Goal: Transaction & Acquisition: Purchase product/service

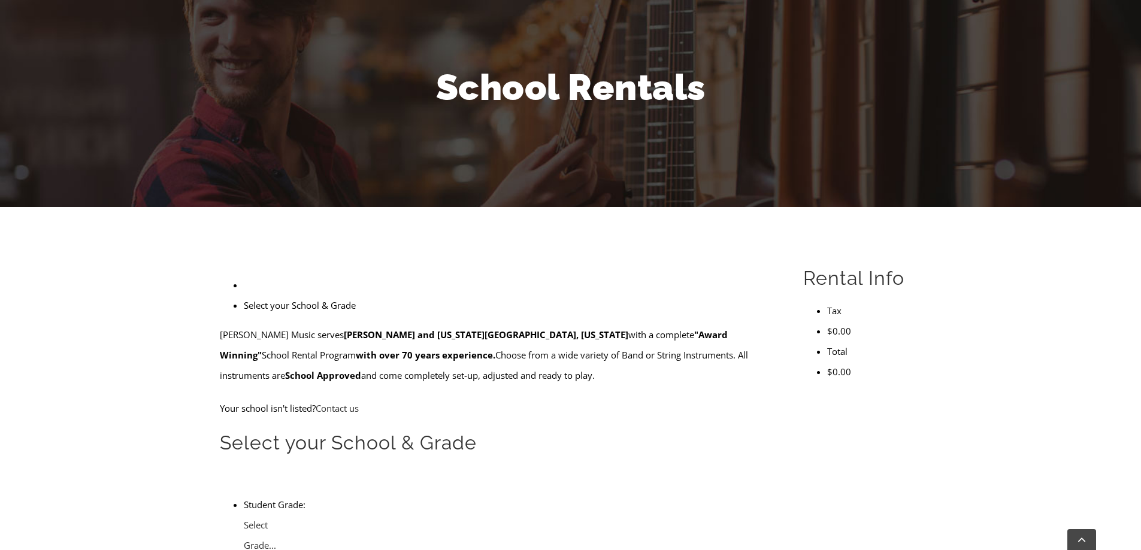
scroll to position [240, 0]
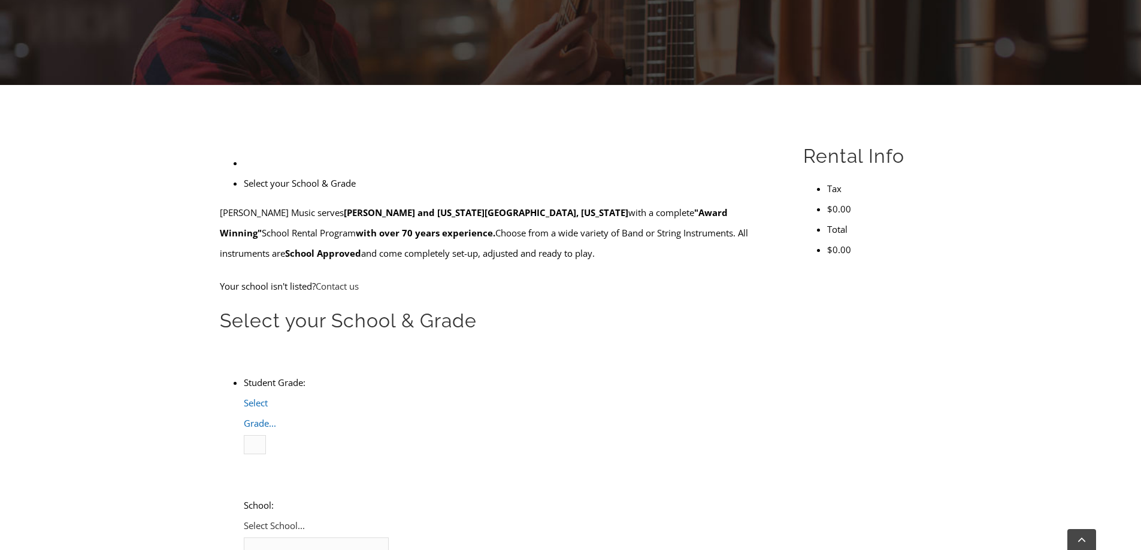
click at [276, 397] on span "Select Grade..." at bounding box center [260, 413] width 32 height 32
click at [268, 475] on li "4" at bounding box center [268, 485] width 0 height 20
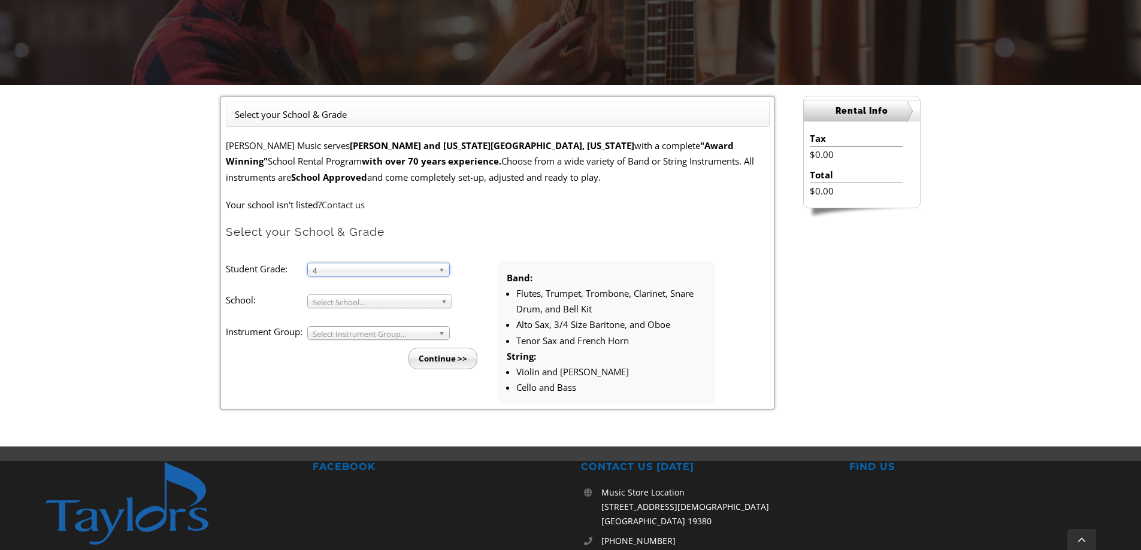
click at [345, 305] on span "Select School..." at bounding box center [374, 302] width 123 height 14
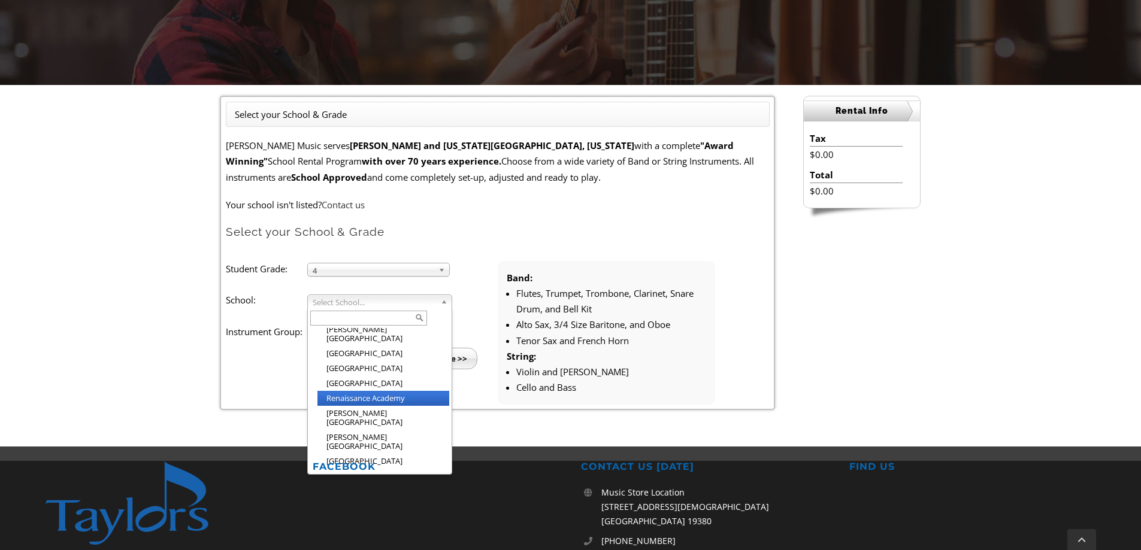
scroll to position [1621, 0]
click at [343, 522] on li "[PERSON_NAME][GEOGRAPHIC_DATA]" at bounding box center [383, 534] width 132 height 24
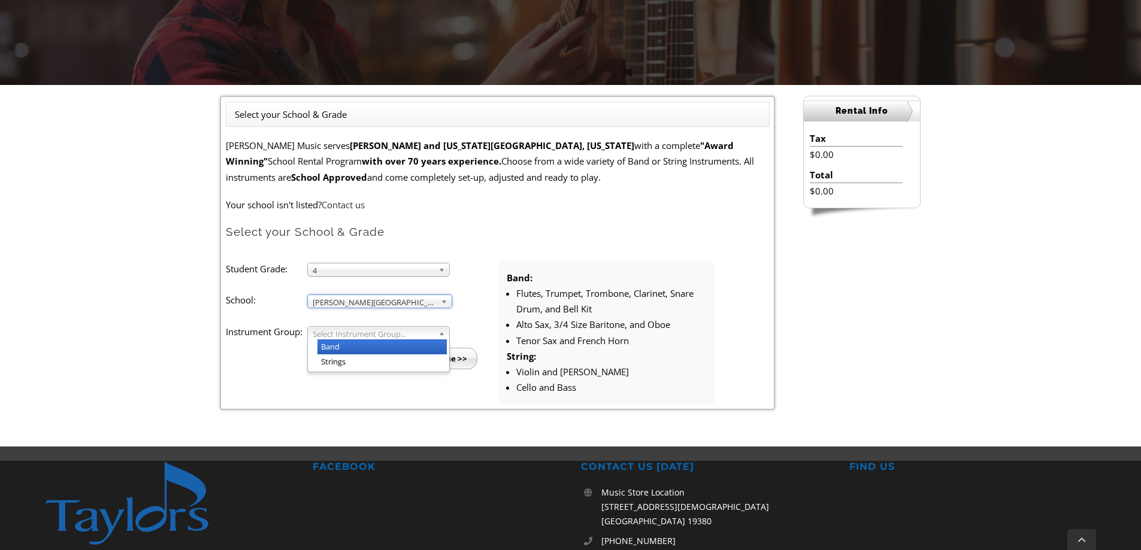
click at [340, 336] on span "Select Instrument Group..." at bounding box center [373, 334] width 121 height 14
click at [334, 349] on li "Band" at bounding box center [381, 347] width 129 height 15
click at [452, 356] on input "Continue >>" at bounding box center [442, 359] width 69 height 22
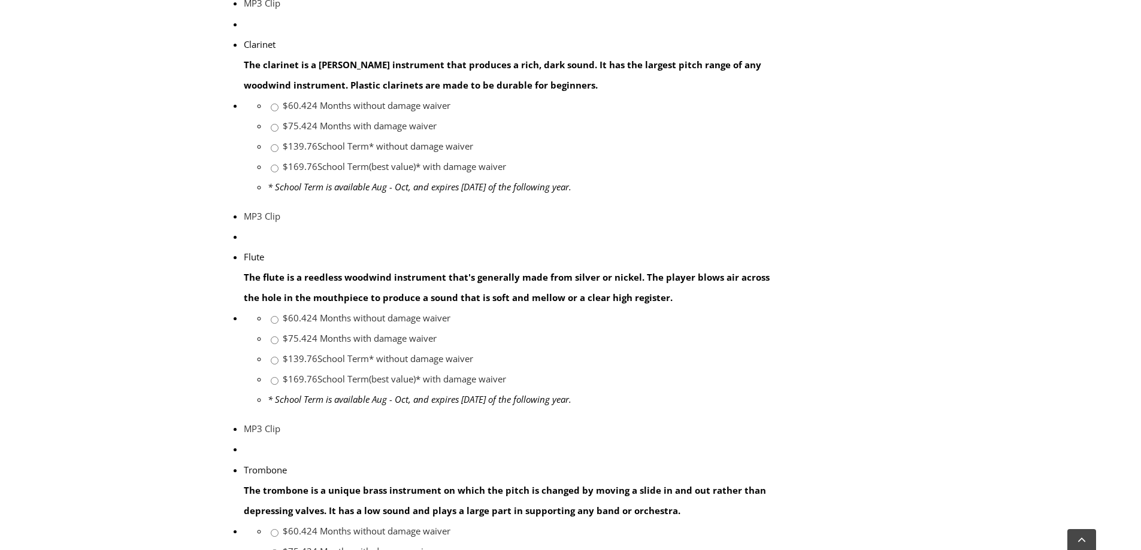
scroll to position [719, 0]
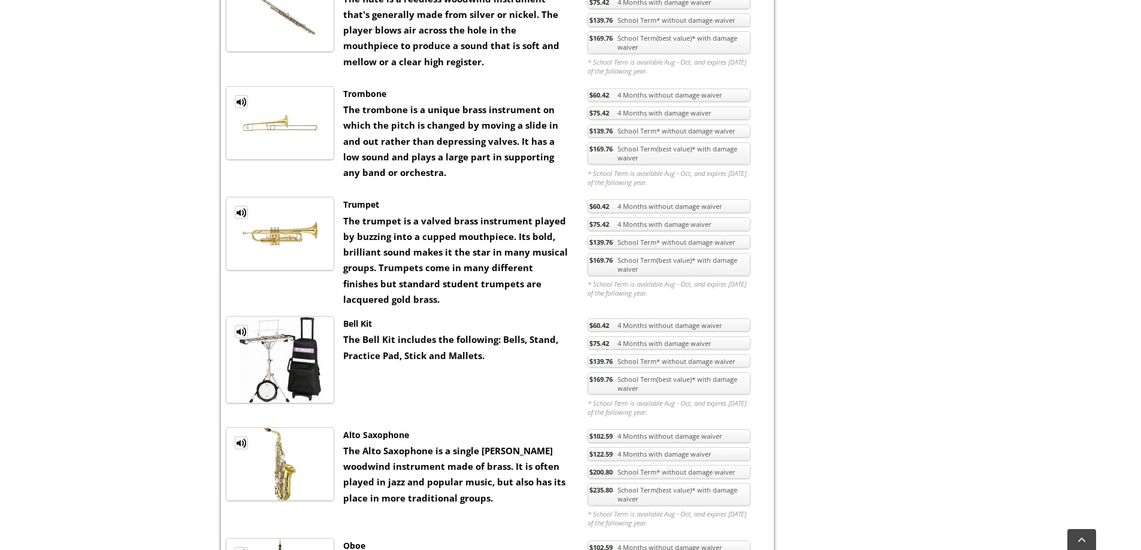
click at [670, 386] on link "$169.76 School Term(best value)* with damage waiver" at bounding box center [668, 383] width 163 height 23
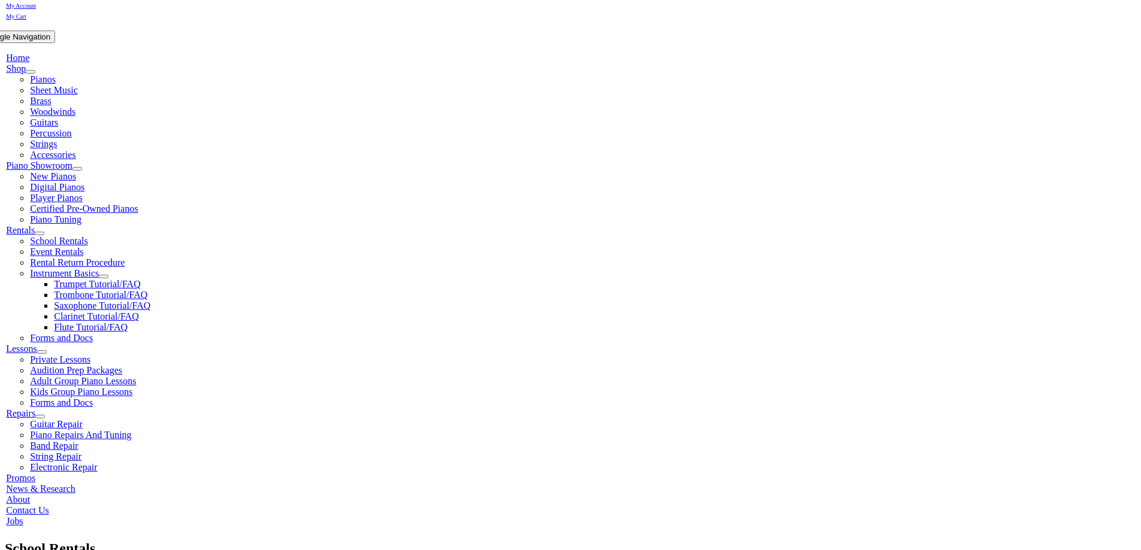
scroll to position [180, 0]
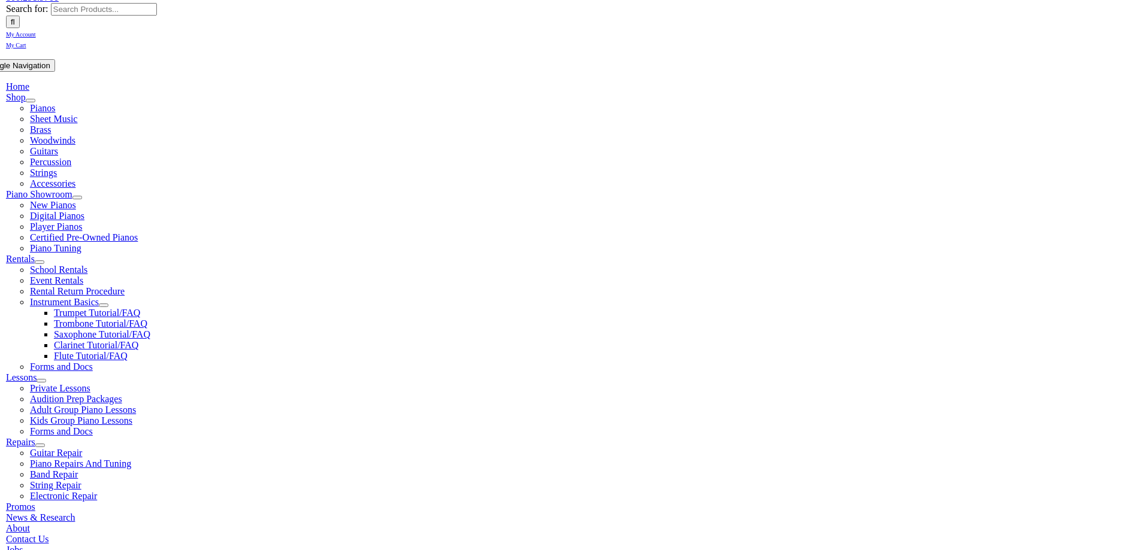
checkbox input"] "true"
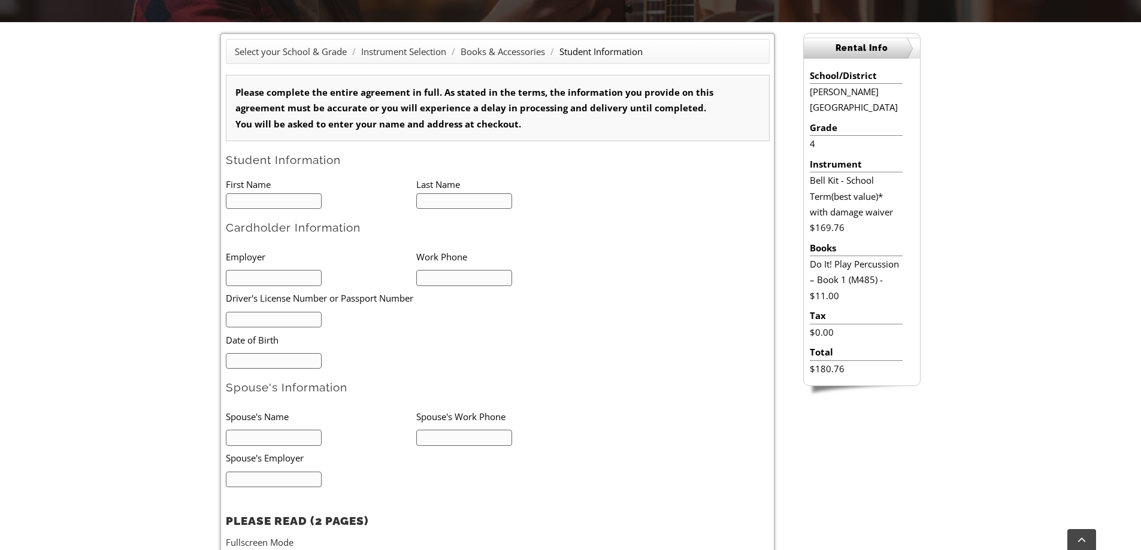
scroll to position [299, 0]
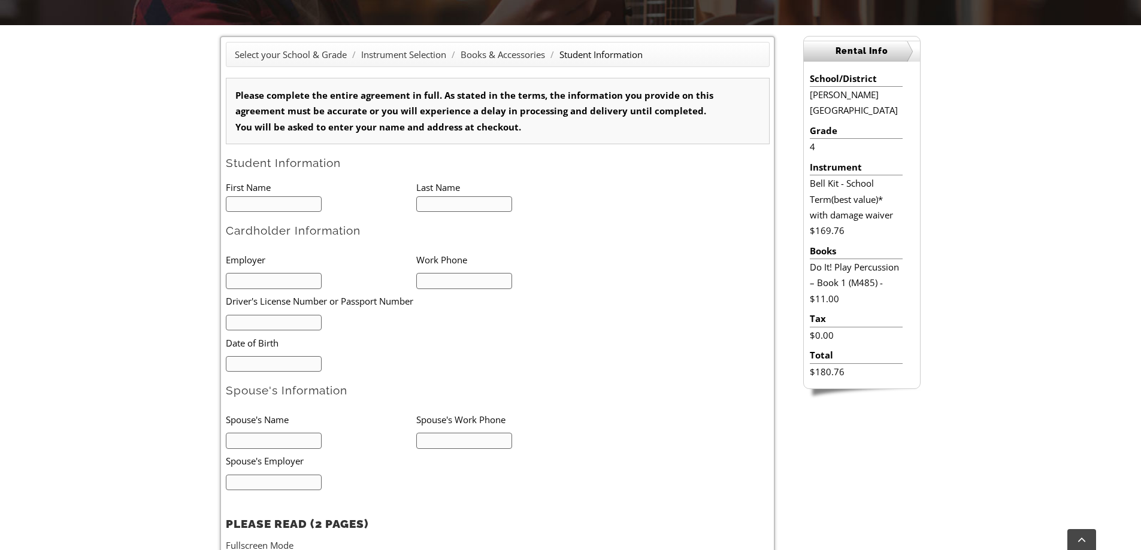
click at [298, 202] on input "text" at bounding box center [274, 204] width 96 height 16
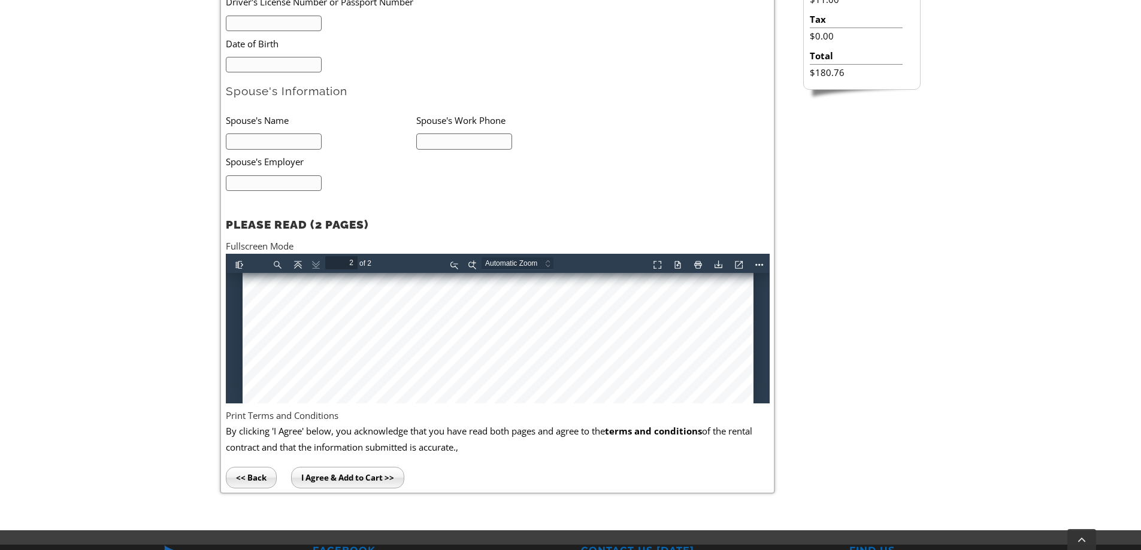
scroll to position [1558, 0]
type input "1"
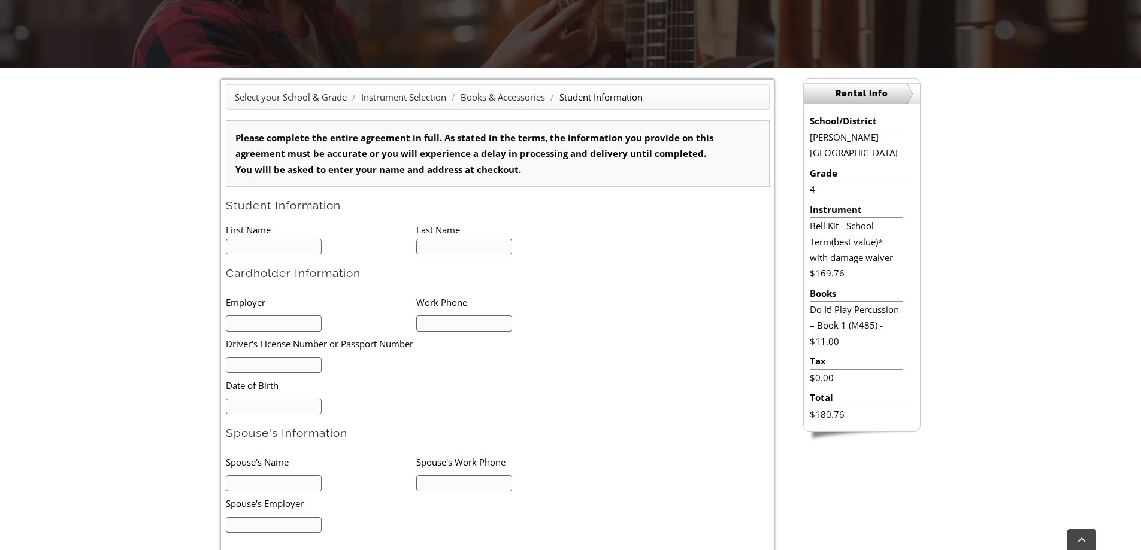
scroll to position [299, 0]
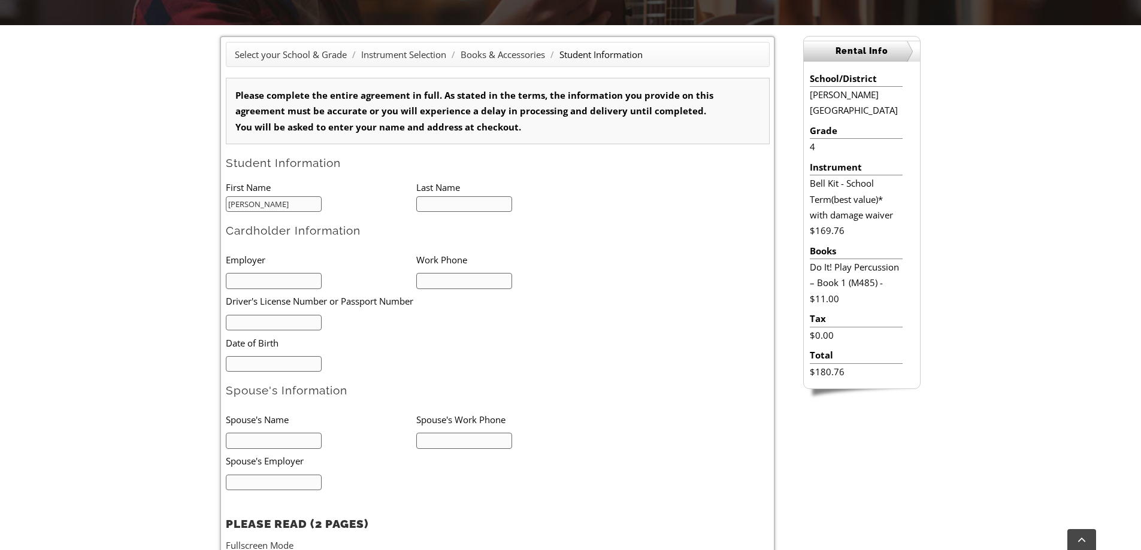
type input "Jessica"
type input "Koubek"
type input "Nemours"
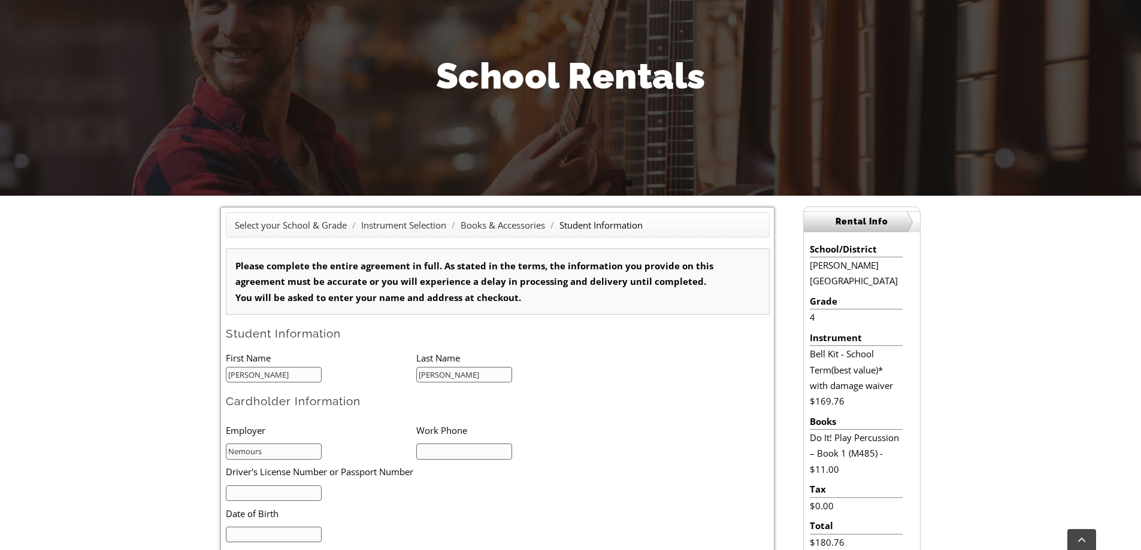
scroll to position [122, 0]
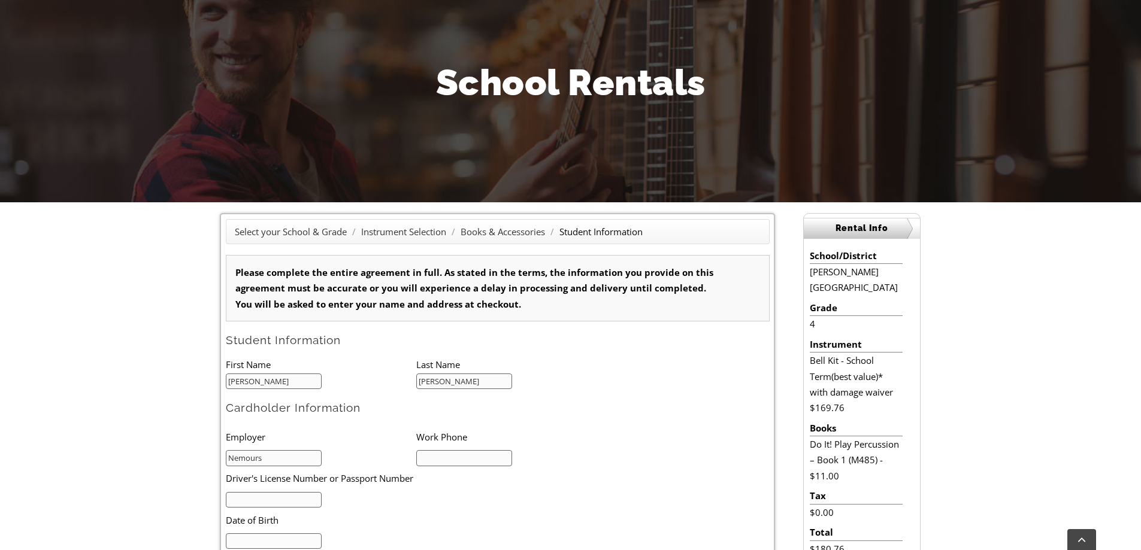
click at [441, 459] on input "text" at bounding box center [464, 458] width 96 height 16
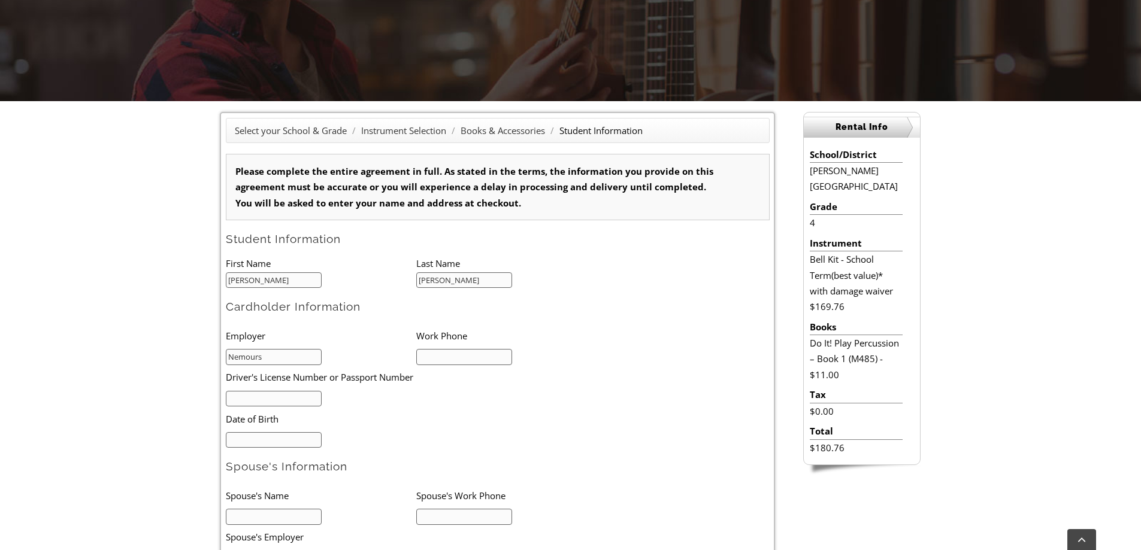
scroll to position [242, 0]
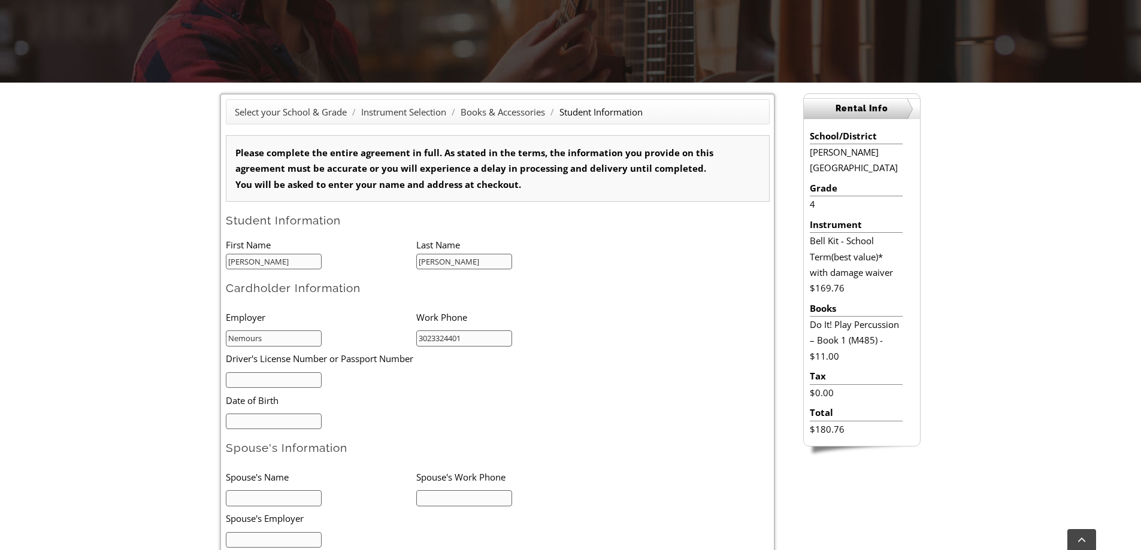
type input "3023324401"
type input "1331368"
type input "05/31/1984"
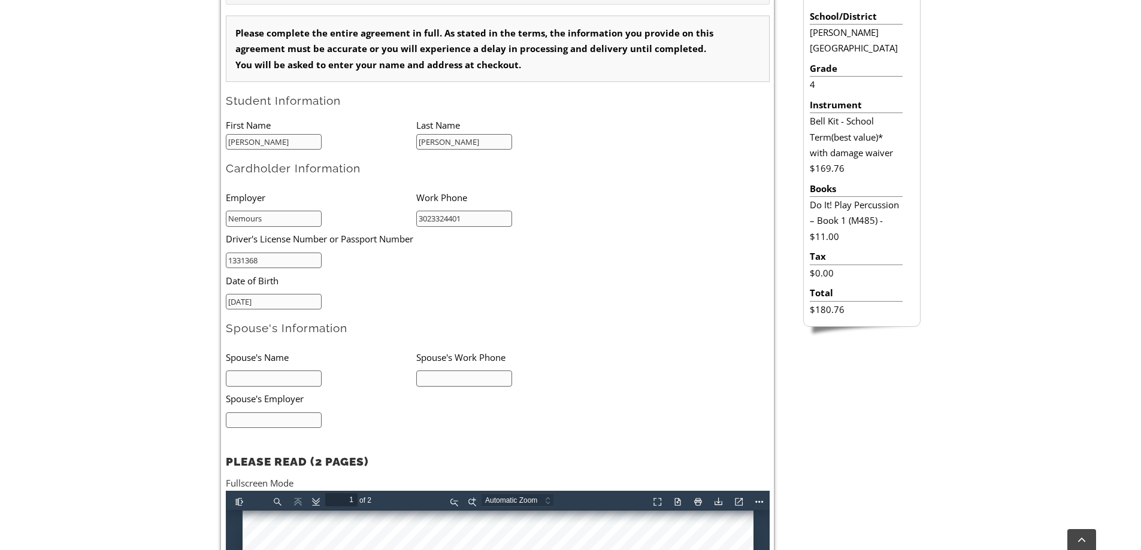
scroll to position [422, 0]
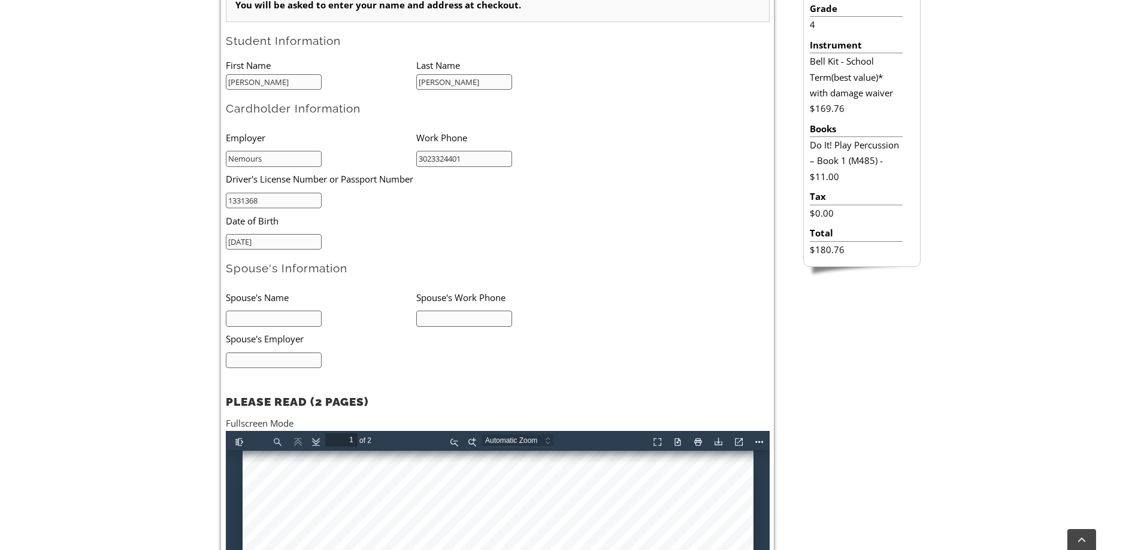
click at [277, 316] on input "text" at bounding box center [274, 319] width 96 height 16
click at [277, 316] on input "Kenn" at bounding box center [274, 319] width 96 height 16
type input "Kenn Koubek"
type input "3022290478"
click at [252, 361] on input "text" at bounding box center [274, 361] width 96 height 16
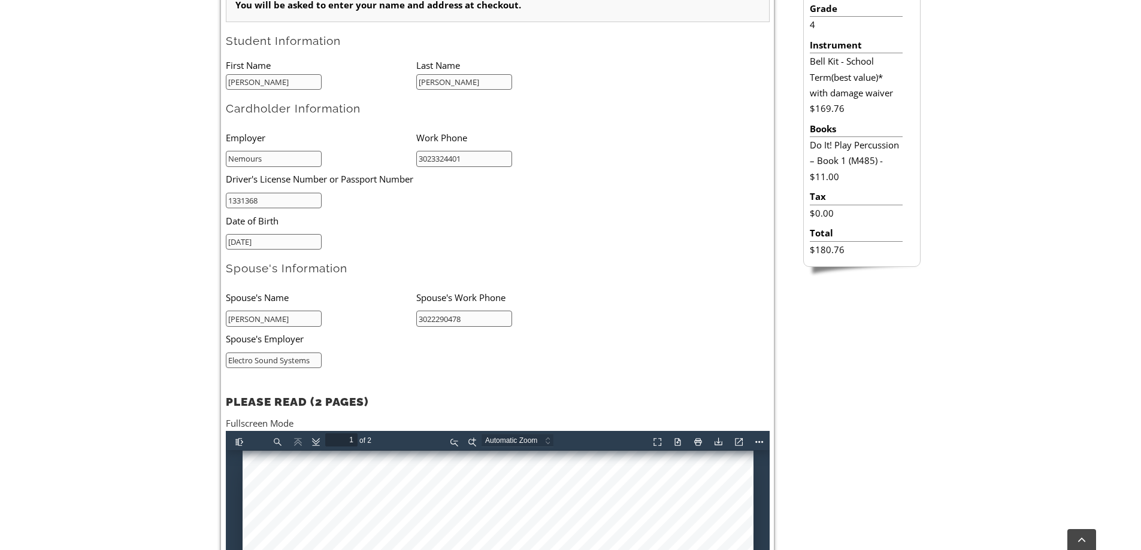
type input "Electro Sound Systems"
click at [396, 362] on li "Electro Sound Systems" at bounding box center [321, 360] width 190 height 17
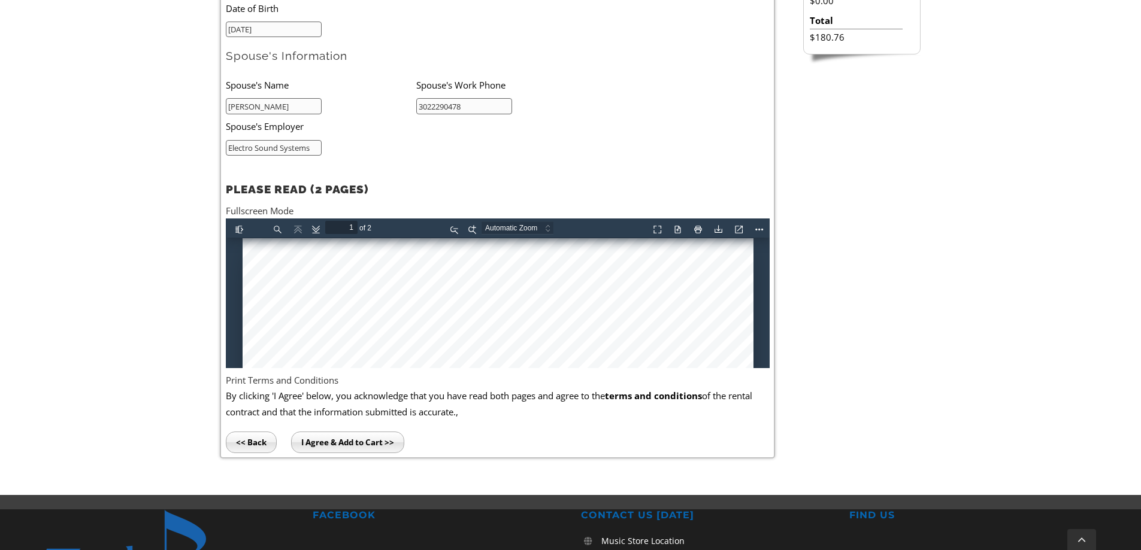
scroll to position [661, 0]
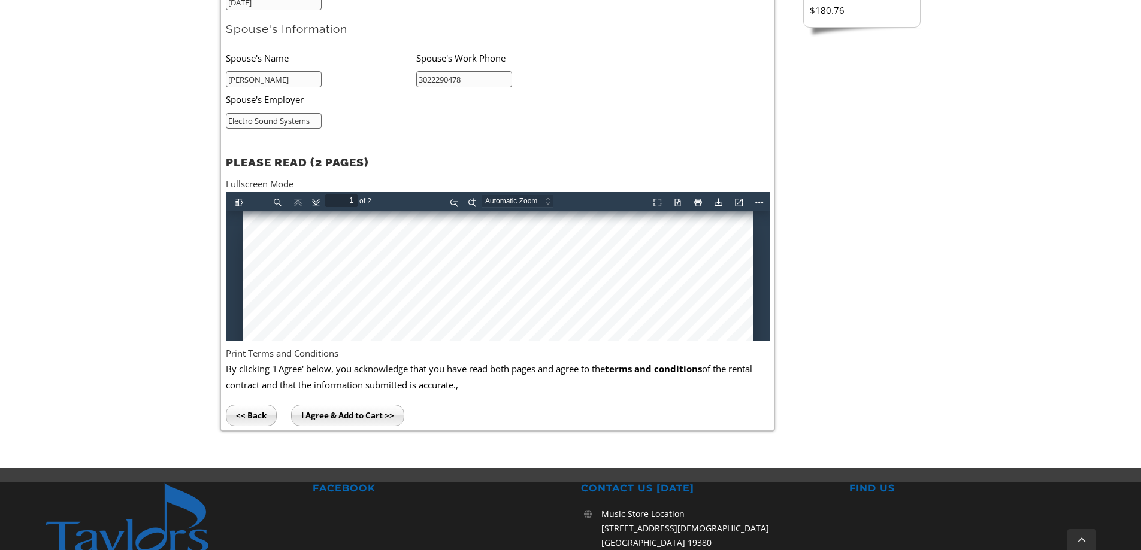
click at [332, 419] on input "I Agree & Add to Cart >>" at bounding box center [347, 416] width 113 height 22
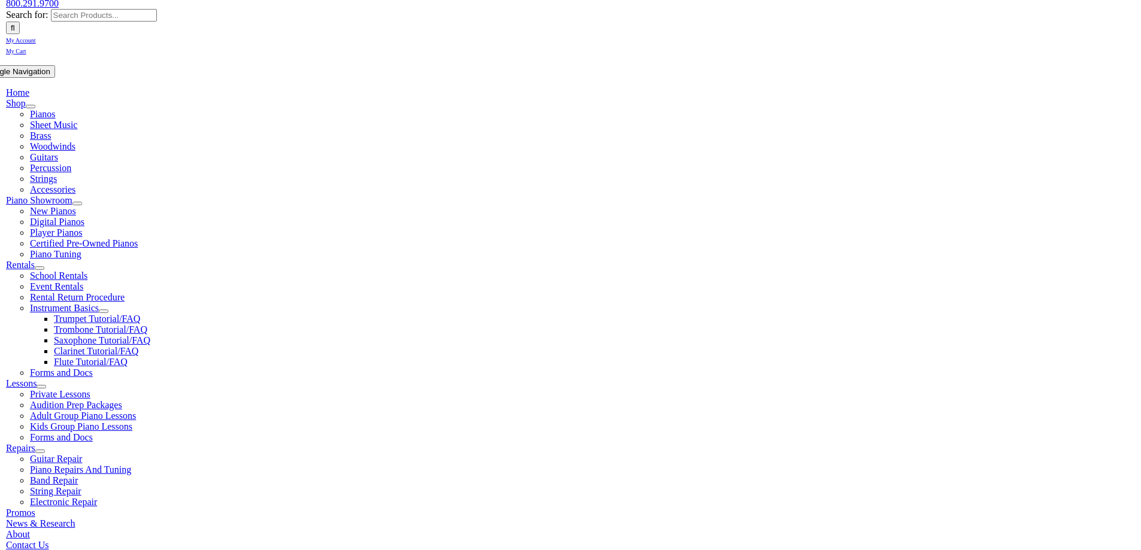
scroll to position [180, 0]
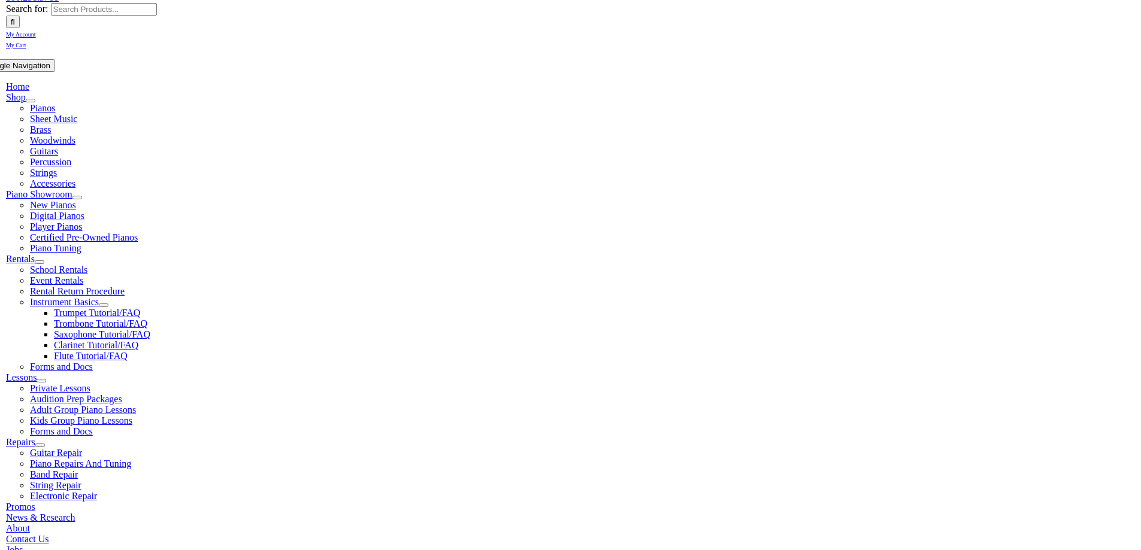
select select "DE"
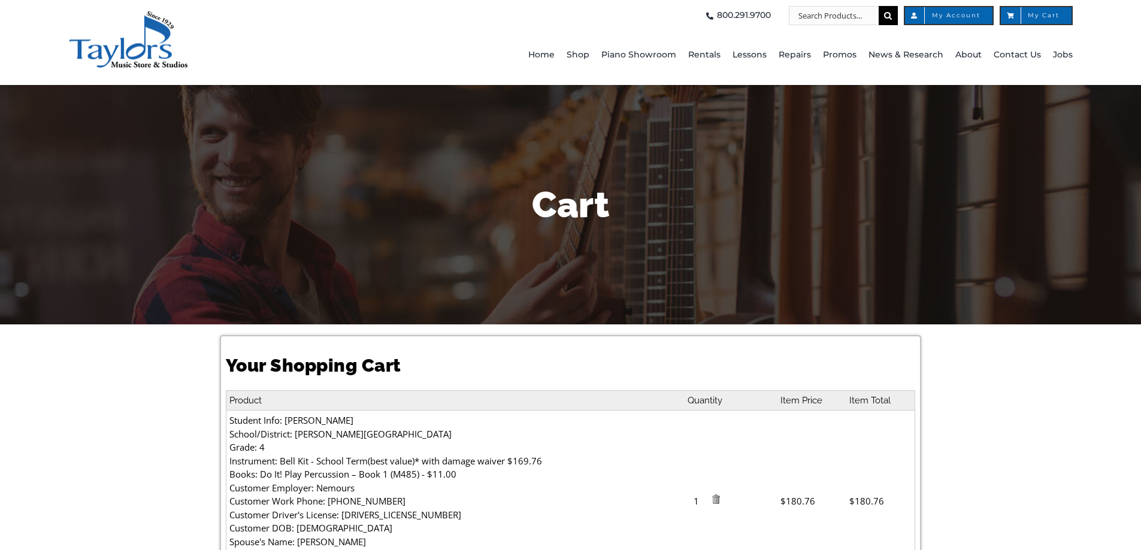
select select "DE"
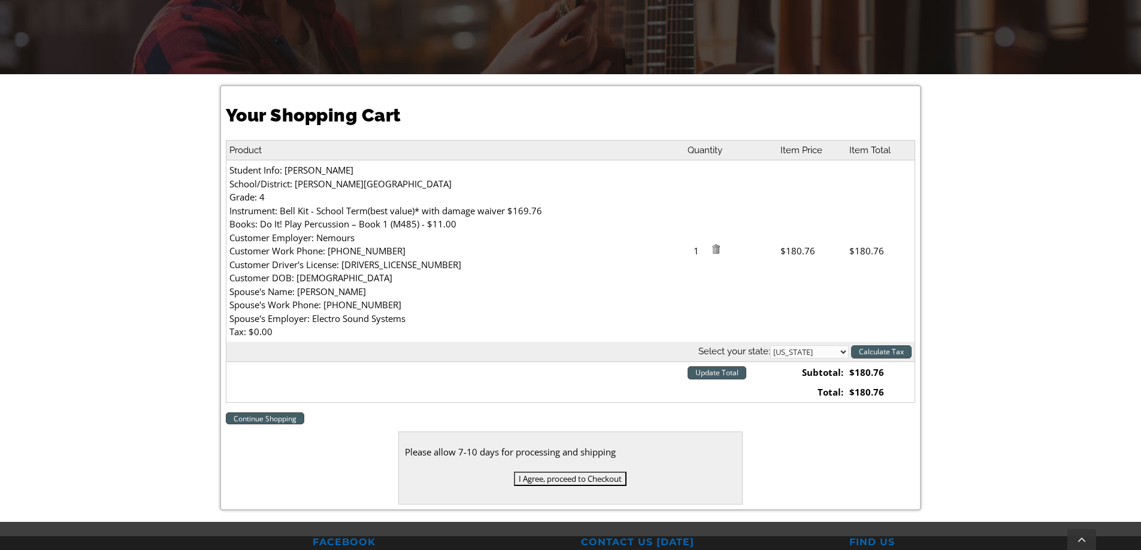
scroll to position [299, 0]
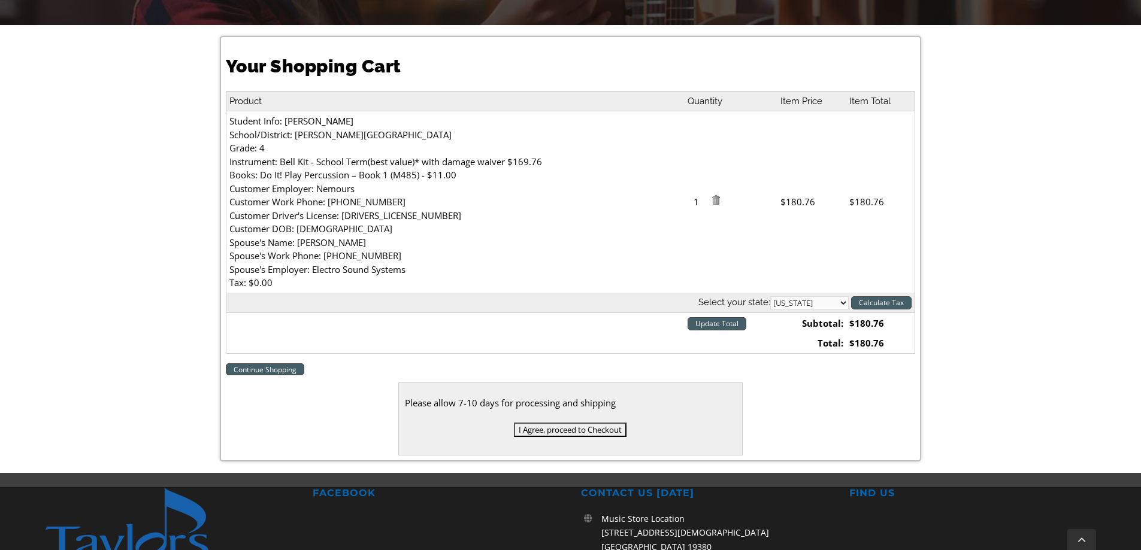
click at [566, 431] on input "I Agree, proceed to Checkout" at bounding box center [570, 430] width 113 height 14
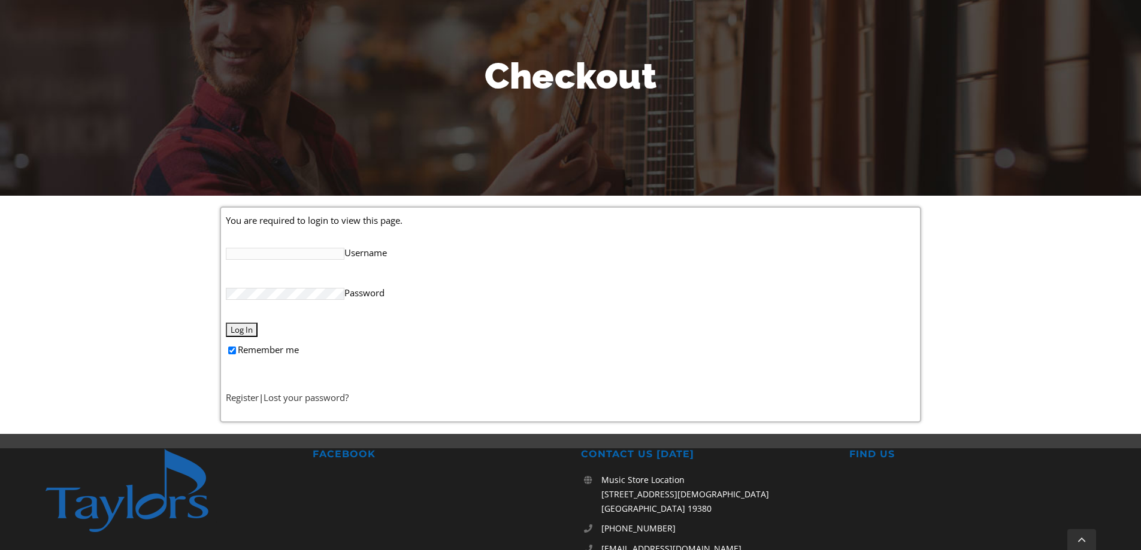
scroll to position [180, 0]
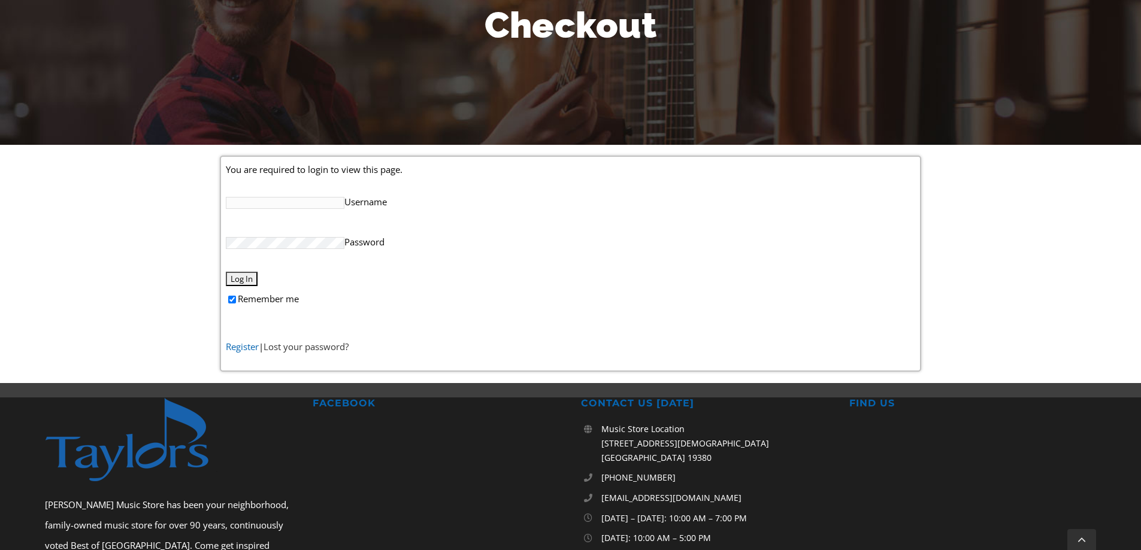
click at [234, 347] on link "Register" at bounding box center [242, 347] width 33 height 12
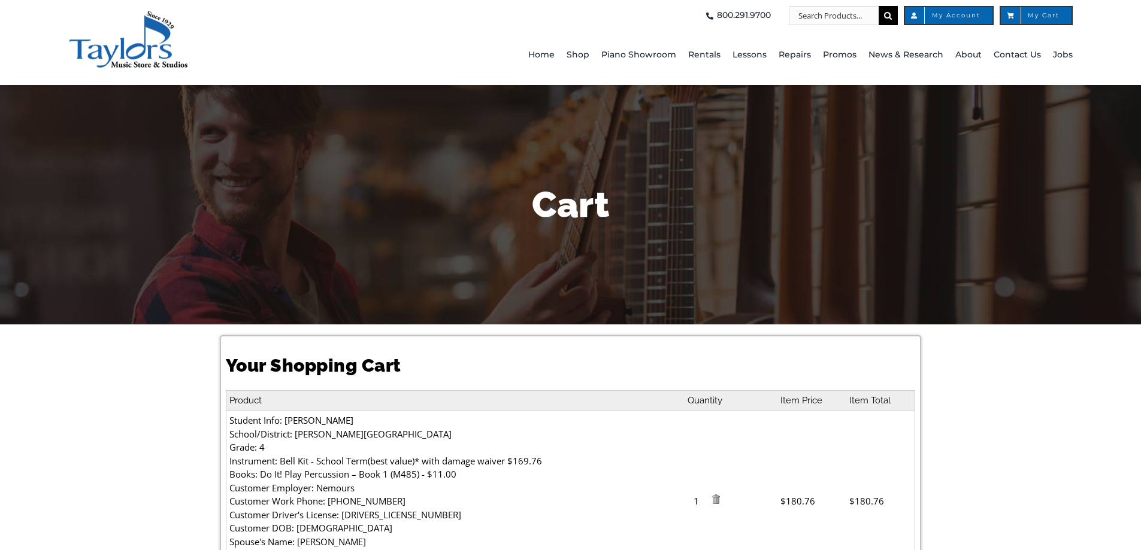
select select "DE"
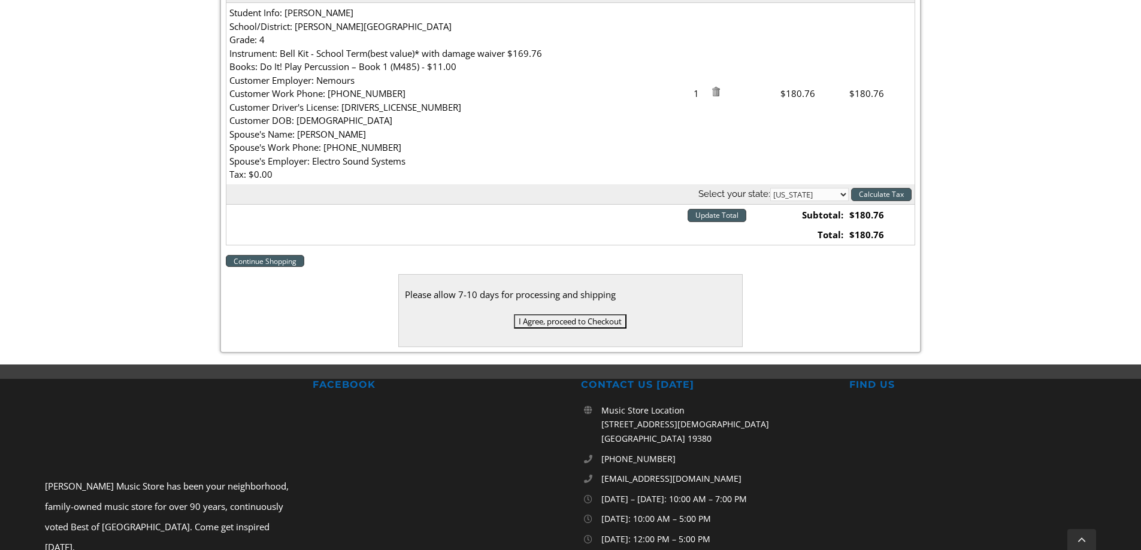
scroll to position [419, 0]
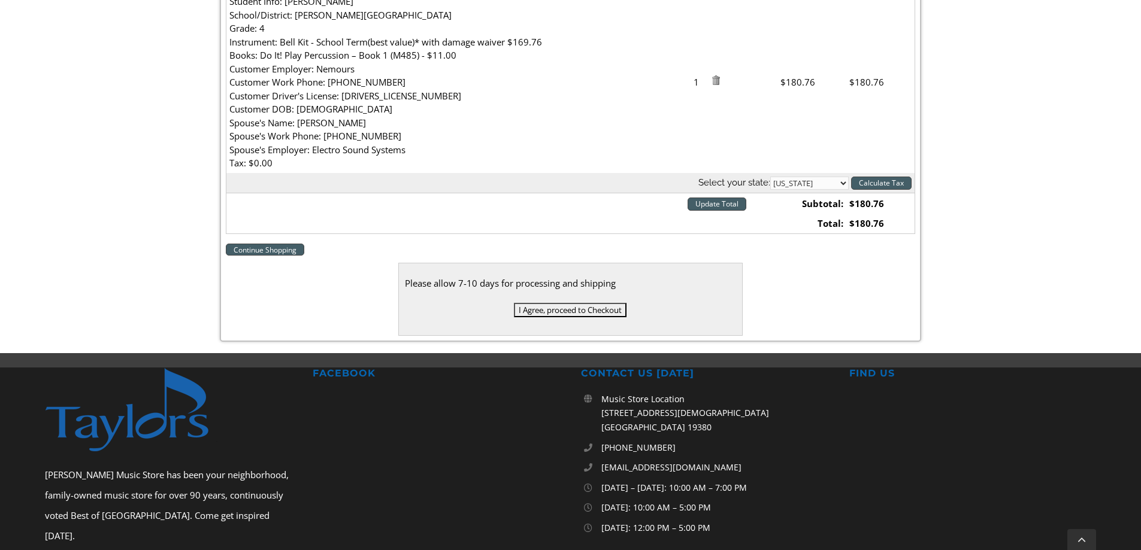
click at [577, 309] on input "I Agree, proceed to Checkout" at bounding box center [570, 310] width 113 height 14
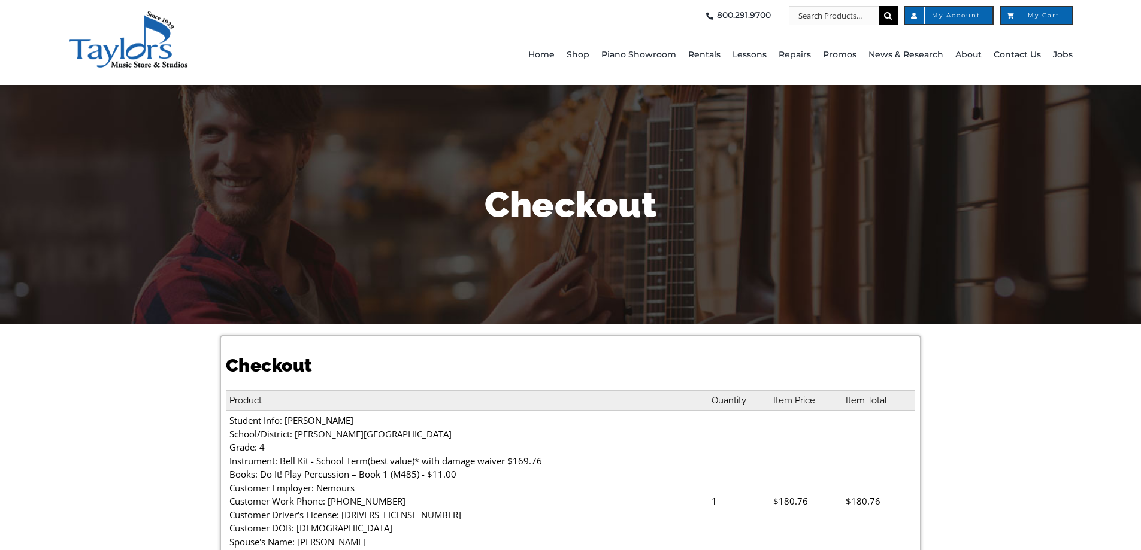
select select
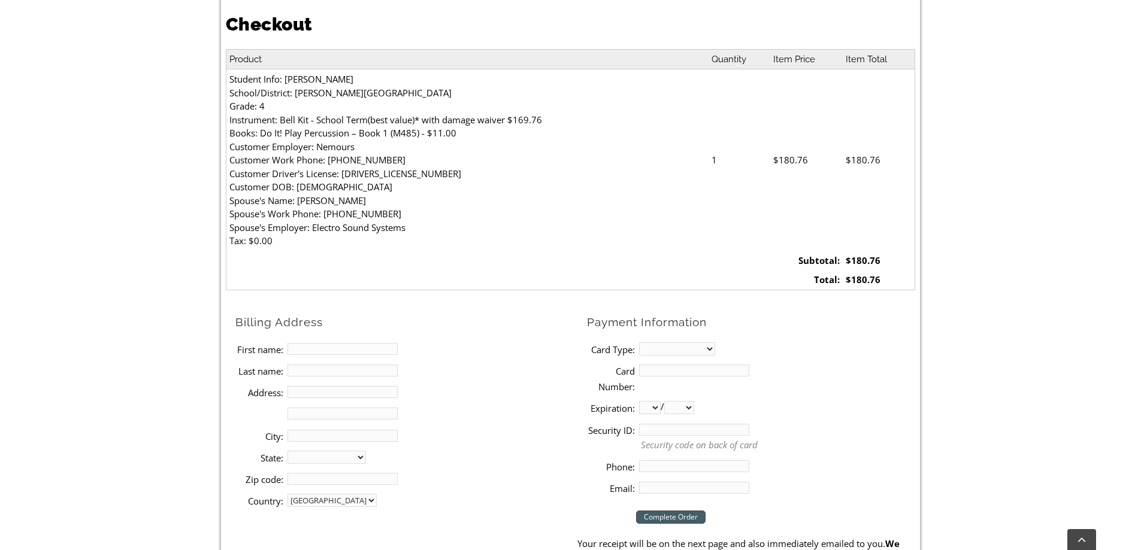
scroll to position [359, 0]
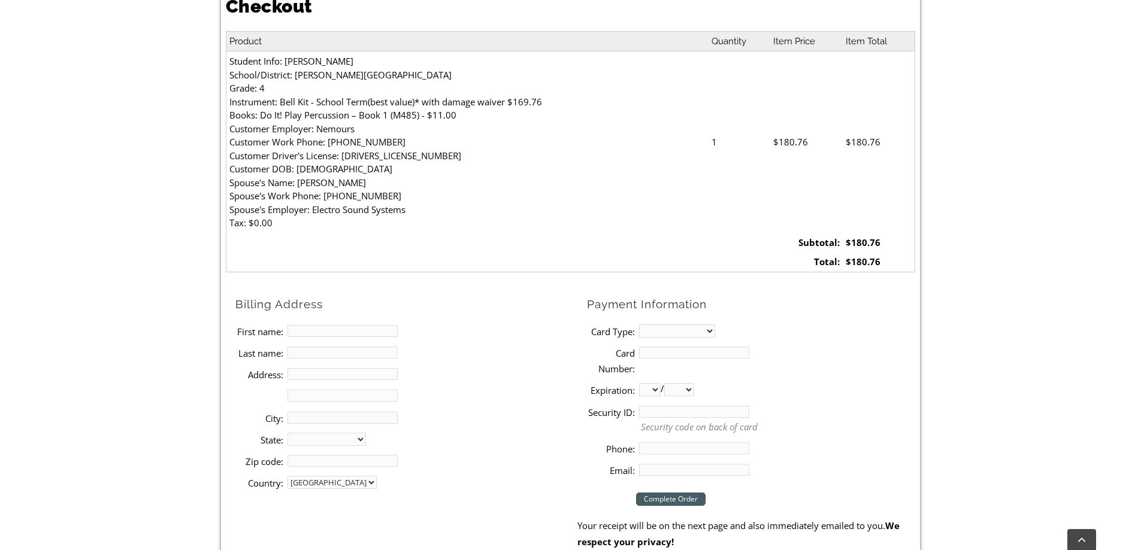
click at [329, 328] on input "First name:" at bounding box center [342, 331] width 110 height 12
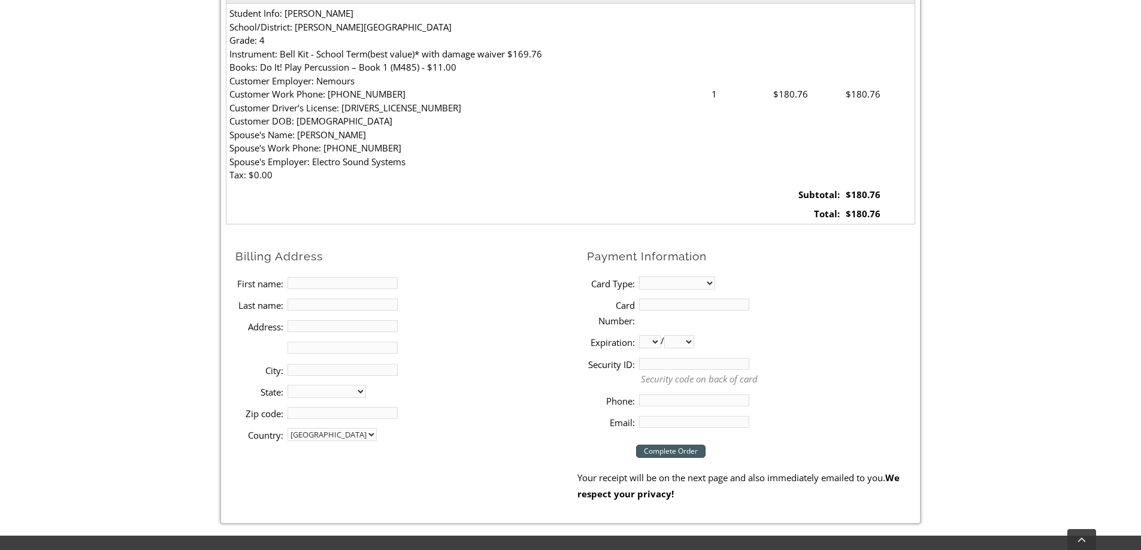
scroll to position [419, 0]
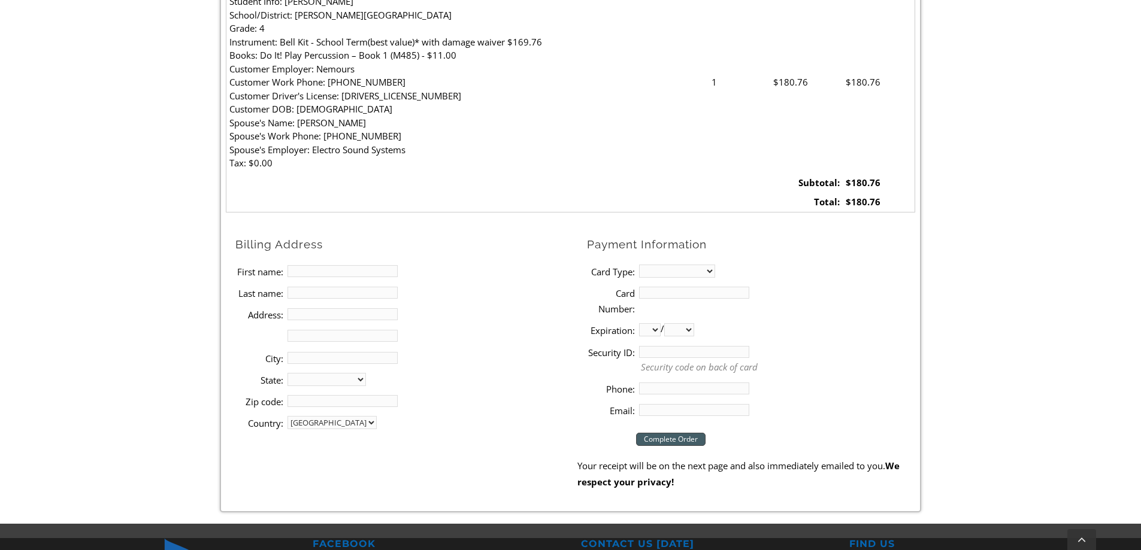
click at [298, 271] on input "First name:" at bounding box center [342, 271] width 110 height 12
click at [323, 269] on input "First name:" at bounding box center [342, 271] width 110 height 12
type input "[PERSON_NAME]"
type input "[STREET_ADDRESS]"
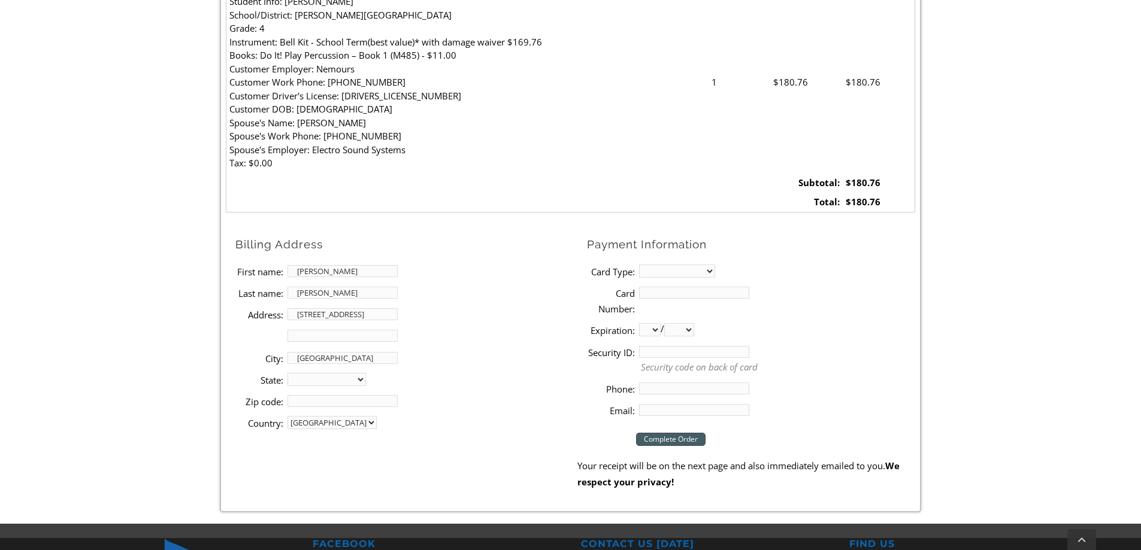
type input "[GEOGRAPHIC_DATA]"
select select "DE"
type input "19711"
click at [656, 274] on select "MasterCard Visa American Express Discover" at bounding box center [677, 271] width 76 height 13
select select "visa"
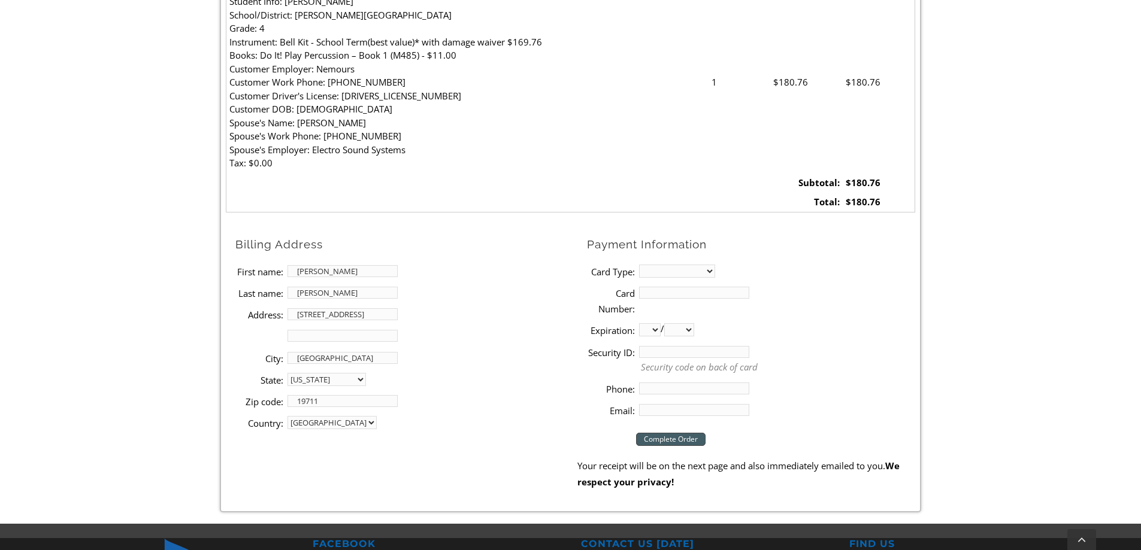
click at [639, 265] on select "MasterCard Visa American Express Discover" at bounding box center [677, 271] width 76 height 13
click at [658, 294] on input "Card Number:" at bounding box center [694, 293] width 110 height 12
type input "[CREDIT_CARD_NUMBER]"
select select "2025"
click at [653, 327] on select "01 02 03 04 05 06 07 08 09 10 11 12" at bounding box center [650, 329] width 22 height 13
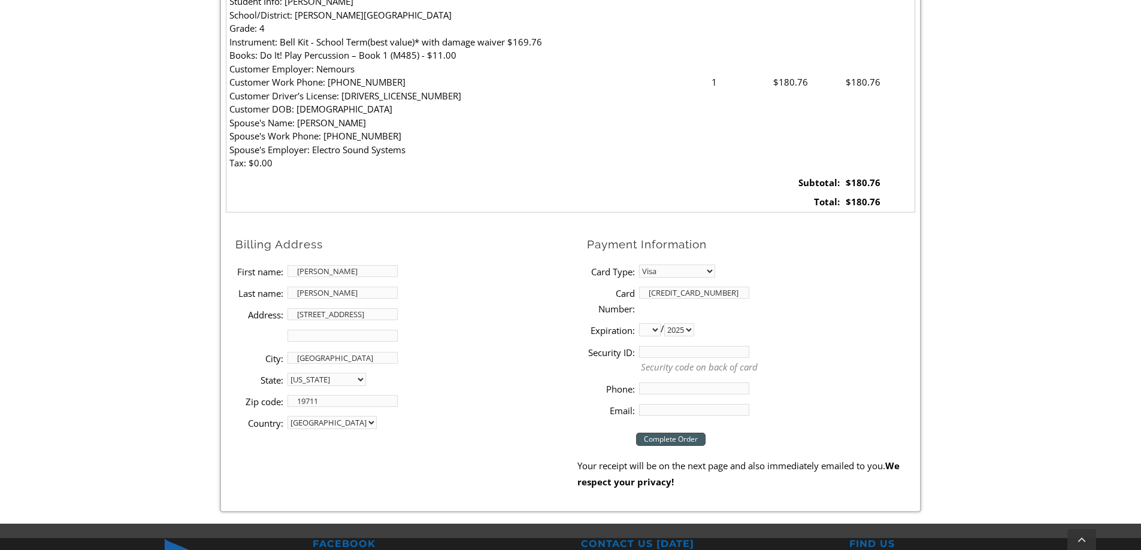
select select "09"
click at [639, 323] on select "01 02 03 04 05 06 07 08 09 10 11 12" at bounding box center [650, 329] width 22 height 13
click at [670, 349] on input "Security ID:" at bounding box center [694, 352] width 110 height 12
type input "746"
type input "3025441826"
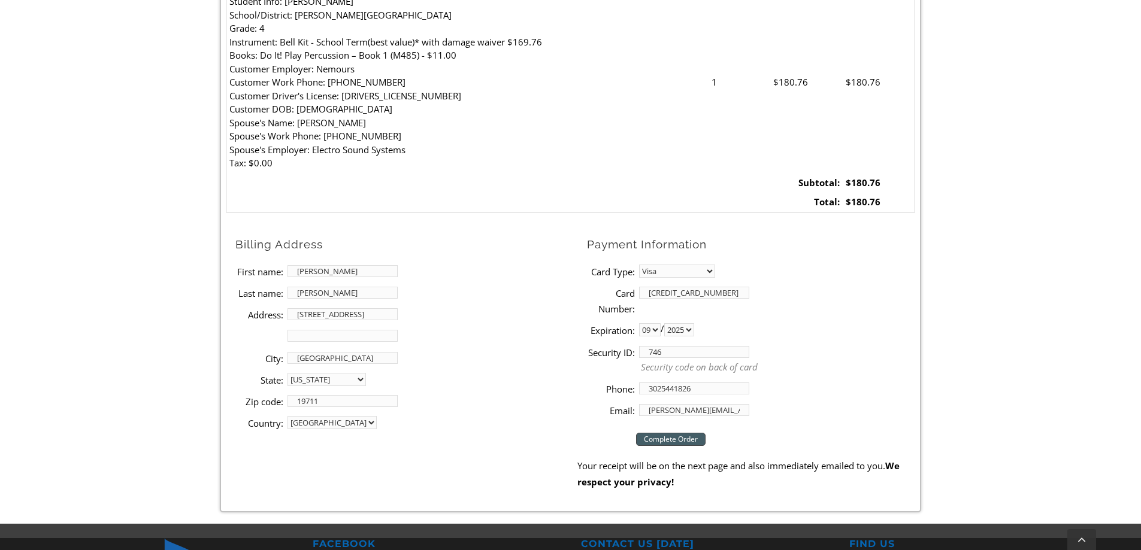
scroll to position [0, 5]
type input "[PERSON_NAME][EMAIL_ADDRESS][PERSON_NAME][DOMAIN_NAME]"
click at [676, 440] on input "Complete Order" at bounding box center [670, 439] width 69 height 13
